Goal: Transaction & Acquisition: Purchase product/service

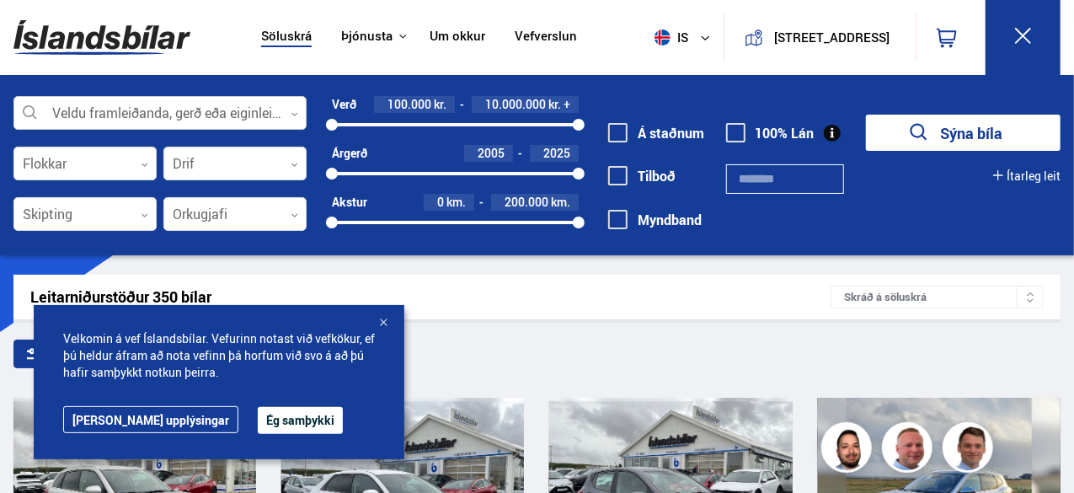
click at [136, 102] on div at bounding box center [159, 114] width 293 height 34
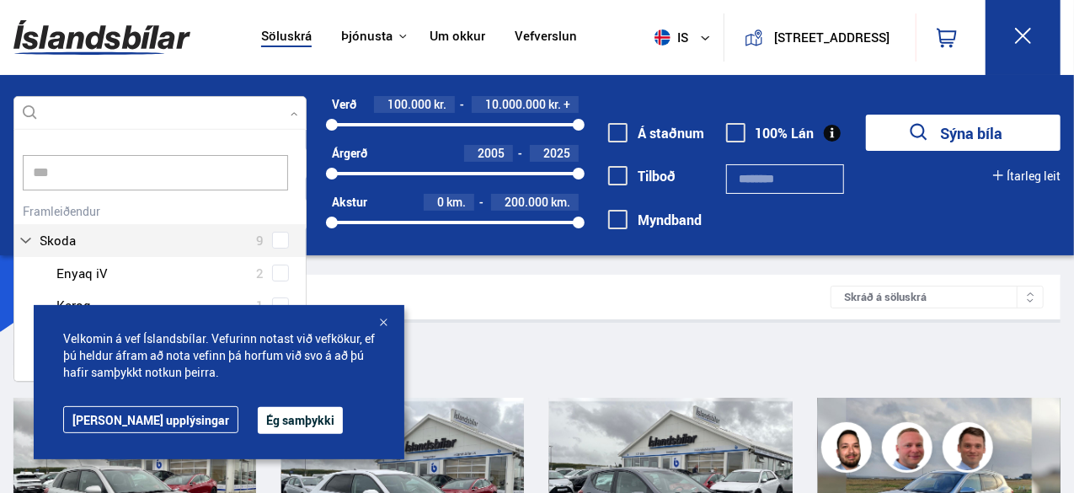
scroll to position [254, 298]
type input "*****"
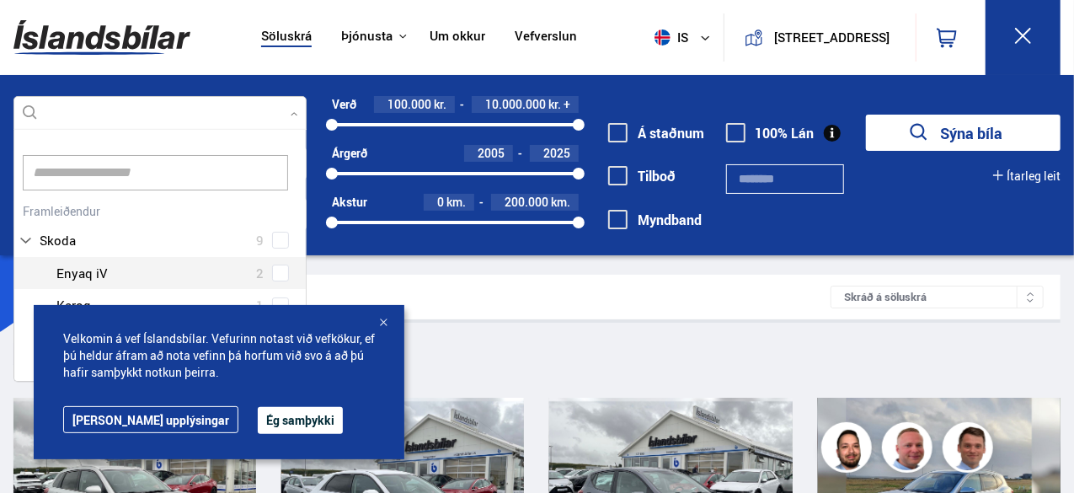
click at [383, 327] on div at bounding box center [383, 323] width 17 height 17
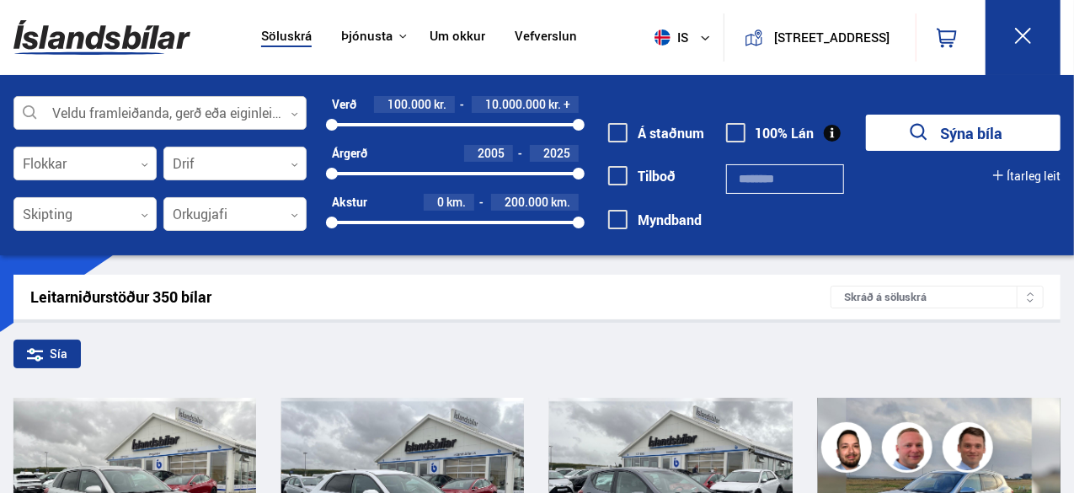
click at [286, 110] on div at bounding box center [159, 114] width 293 height 34
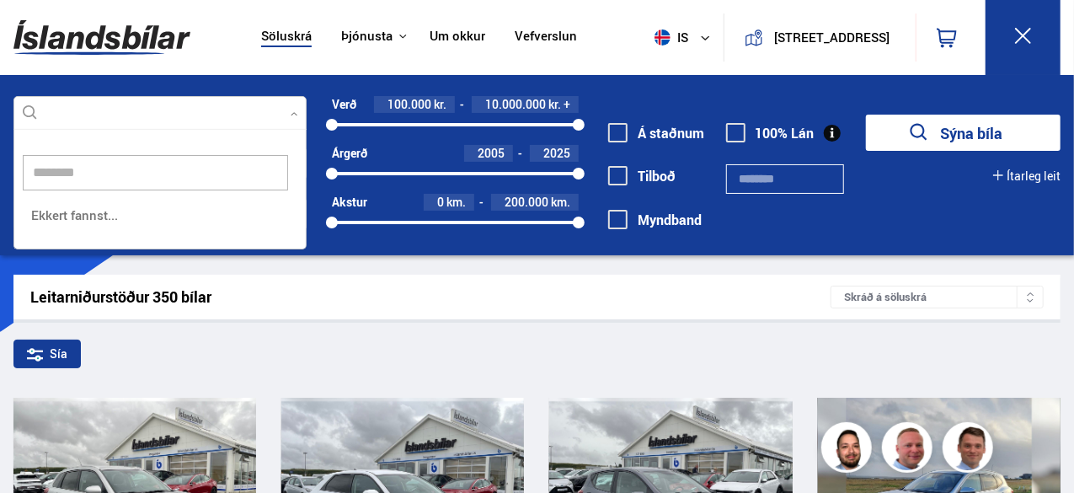
scroll to position [120, 294]
type input "*****"
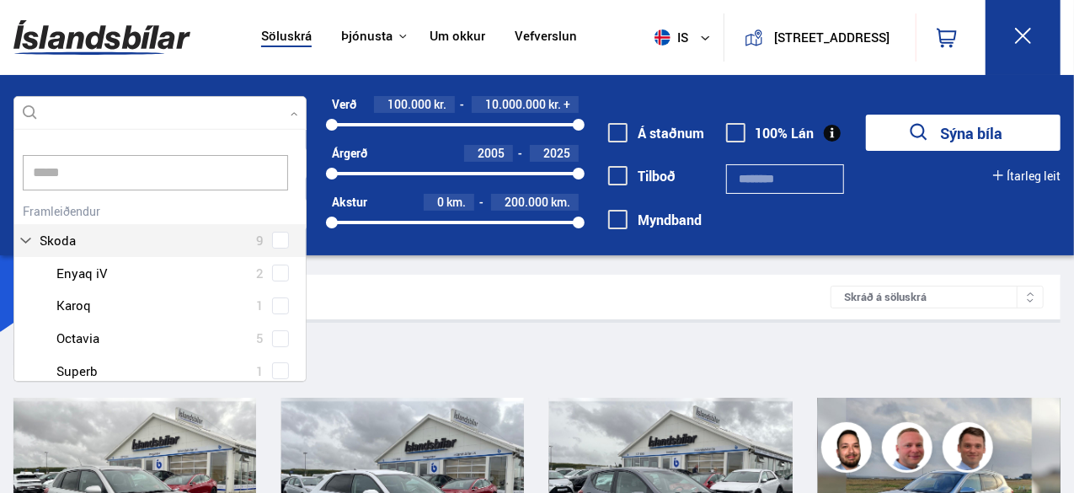
scroll to position [251, 288]
drag, startPoint x: 302, startPoint y: 230, endPoint x: 320, endPoint y: 403, distance: 173.7
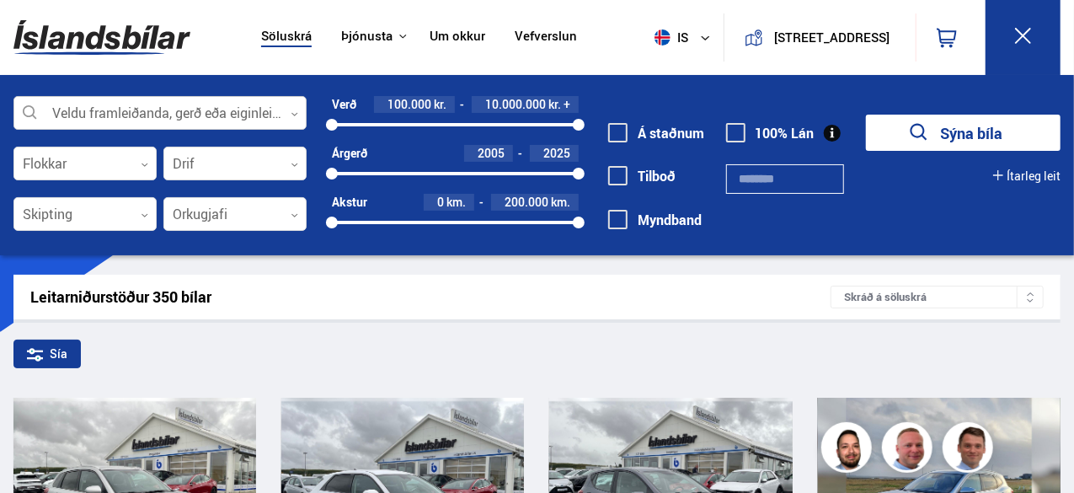
click at [185, 110] on div at bounding box center [159, 114] width 293 height 34
click at [114, 110] on div at bounding box center [159, 114] width 293 height 34
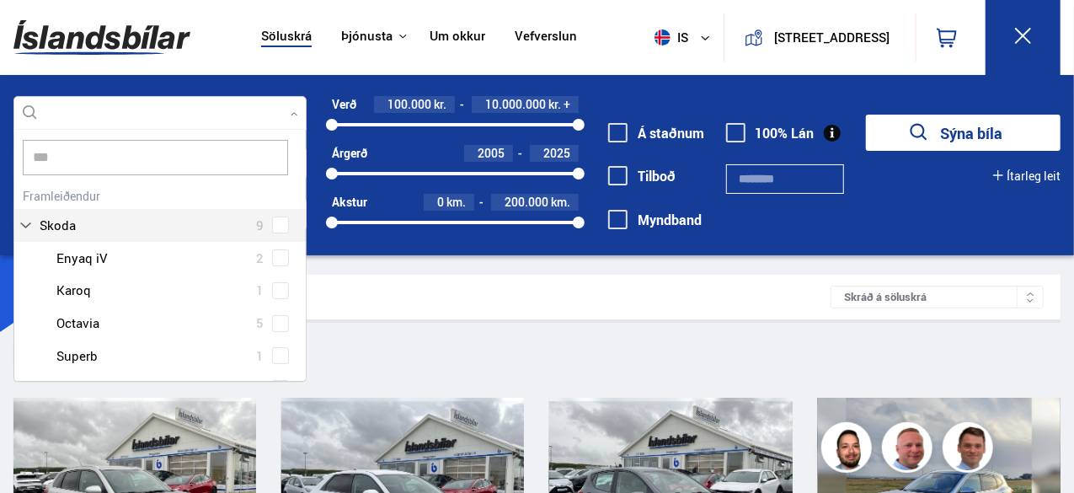
scroll to position [0, 0]
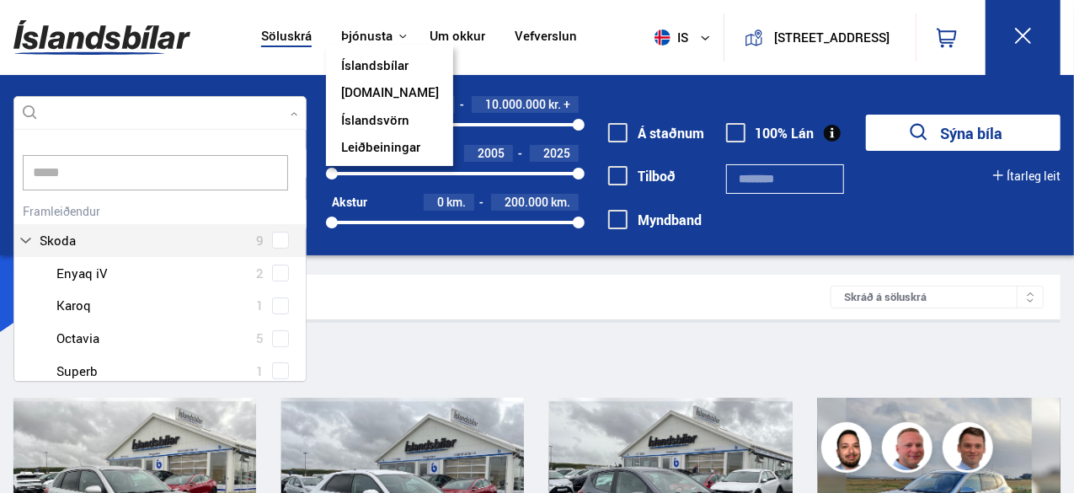
type input "*****"
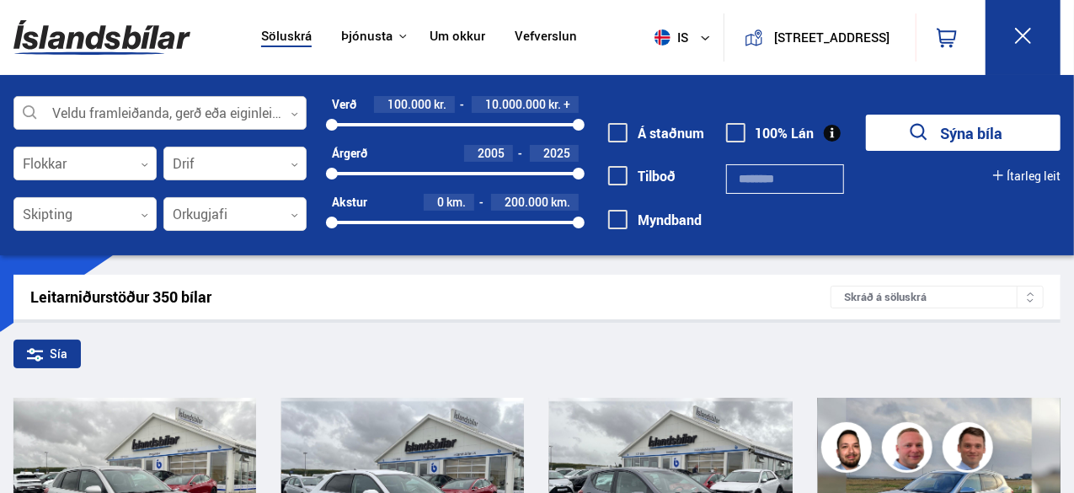
click at [173, 102] on div at bounding box center [159, 114] width 293 height 34
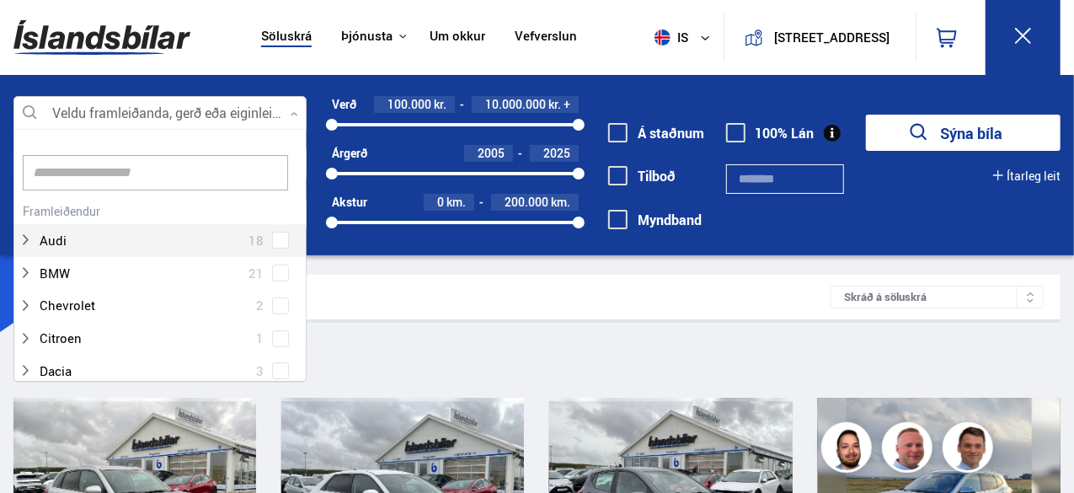
scroll to position [251, 288]
drag, startPoint x: 302, startPoint y: 140, endPoint x: 309, endPoint y: 195, distance: 55.3
click at [309, 195] on div "Veldu framleiðanda, gerð eða eiginleika 0 Hreinsa valið Audi 18 BMW 21 Chevrole…" at bounding box center [537, 173] width 1074 height 155
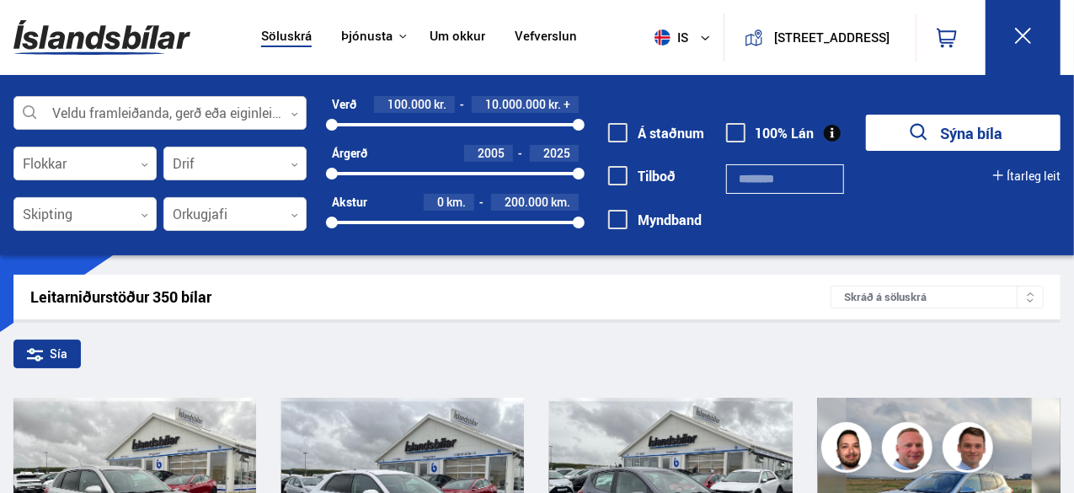
click at [147, 109] on div at bounding box center [159, 114] width 293 height 34
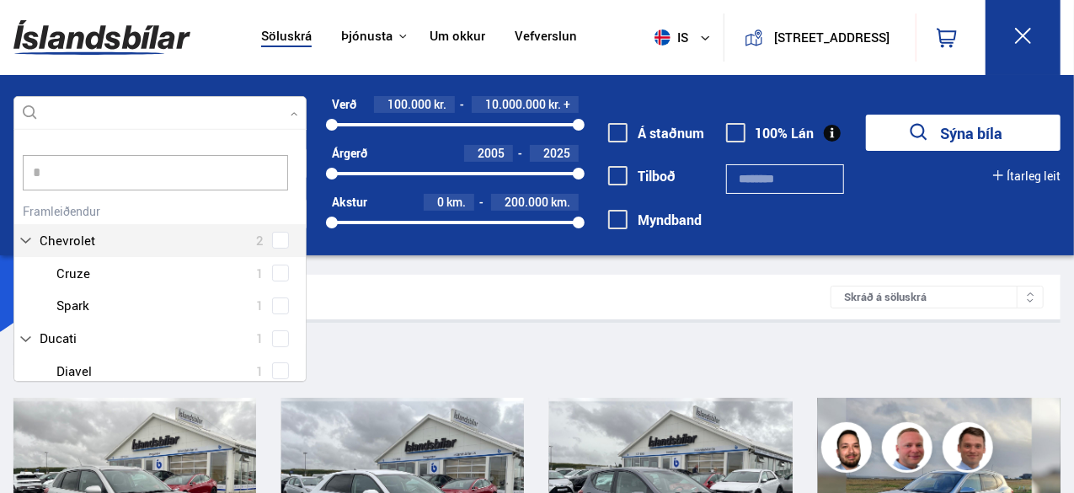
type input "**"
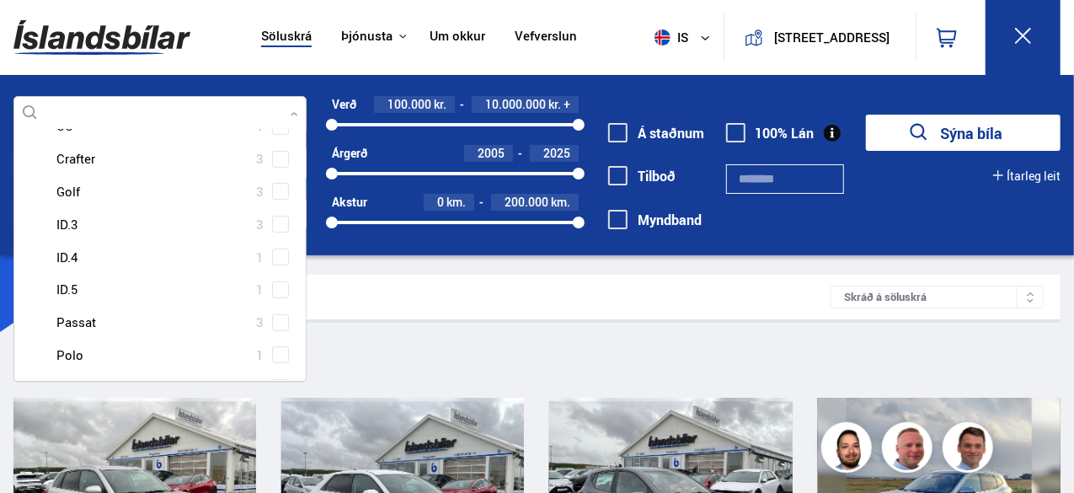
scroll to position [184, 0]
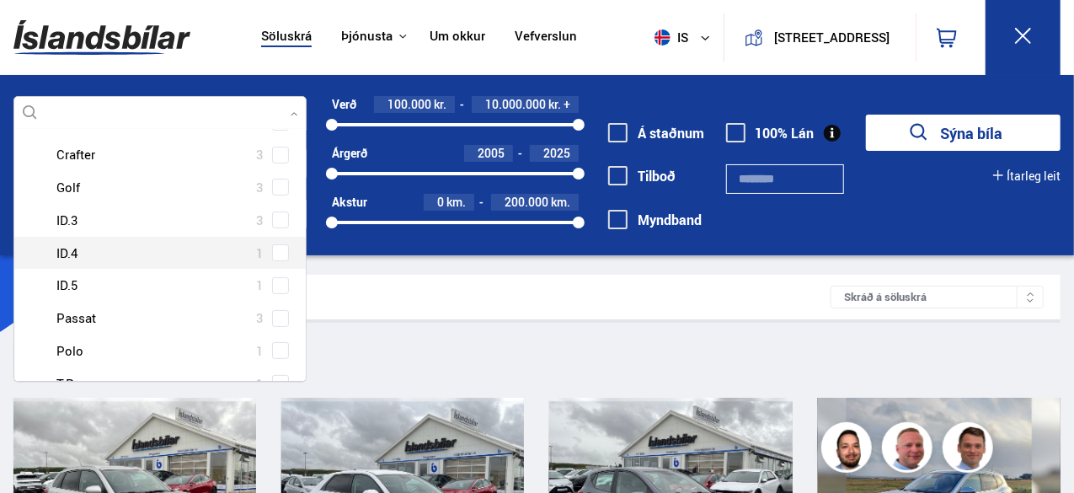
click at [98, 250] on div at bounding box center [176, 253] width 249 height 24
drag, startPoint x: 302, startPoint y: 238, endPoint x: 312, endPoint y: 299, distance: 61.6
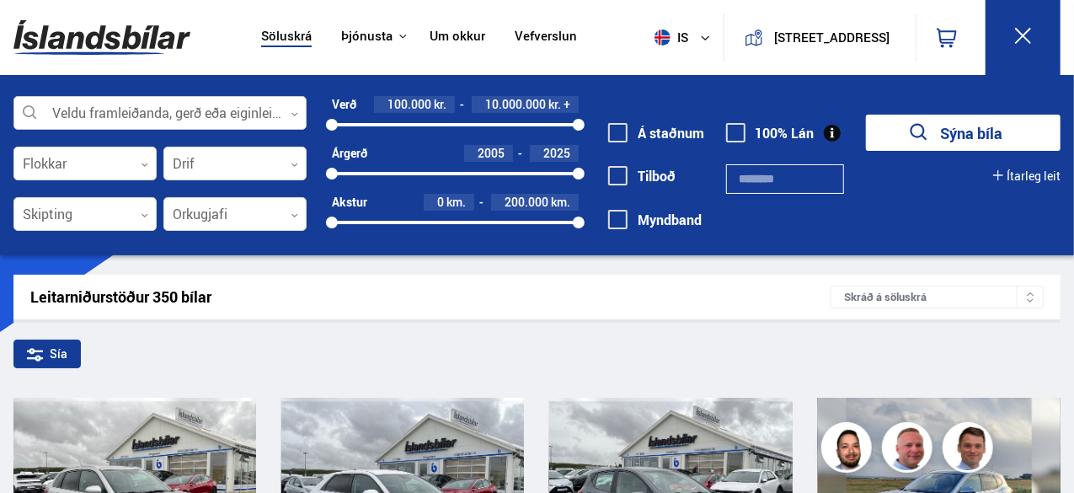
click at [137, 104] on div at bounding box center [159, 114] width 293 height 34
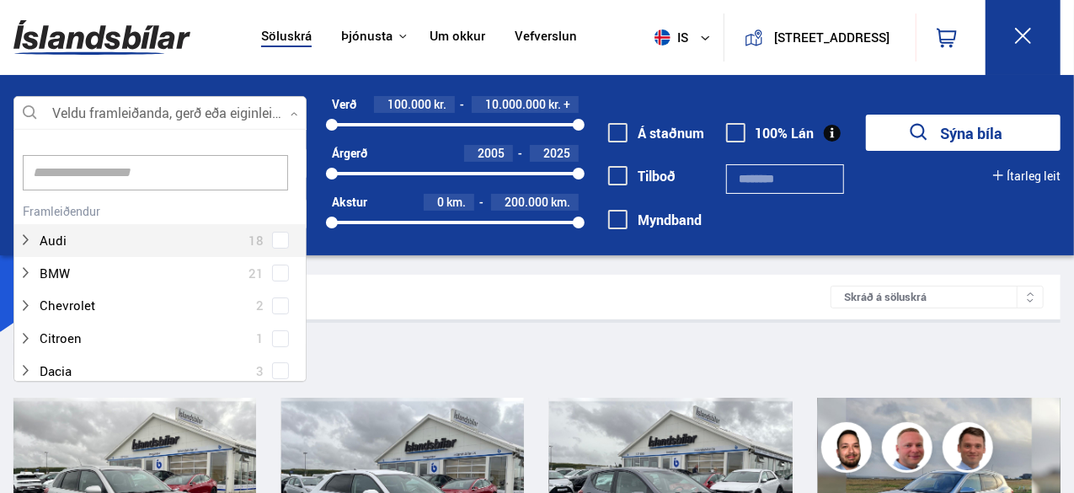
scroll to position [251, 288]
drag, startPoint x: 298, startPoint y: 134, endPoint x: 308, endPoint y: 206, distance: 72.3
click at [308, 206] on div "Veldu framleiðanda, gerð eða eiginleika 0 Hreinsa valið Audi 18 BMW 21 Chevrole…" at bounding box center [537, 173] width 1074 height 155
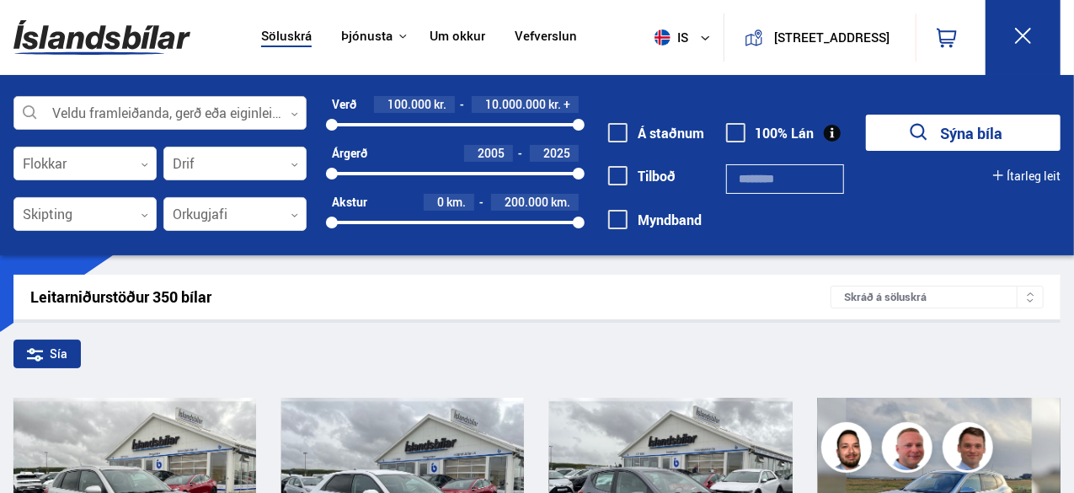
click at [116, 99] on div at bounding box center [159, 114] width 293 height 34
